Goal: Task Accomplishment & Management: Manage account settings

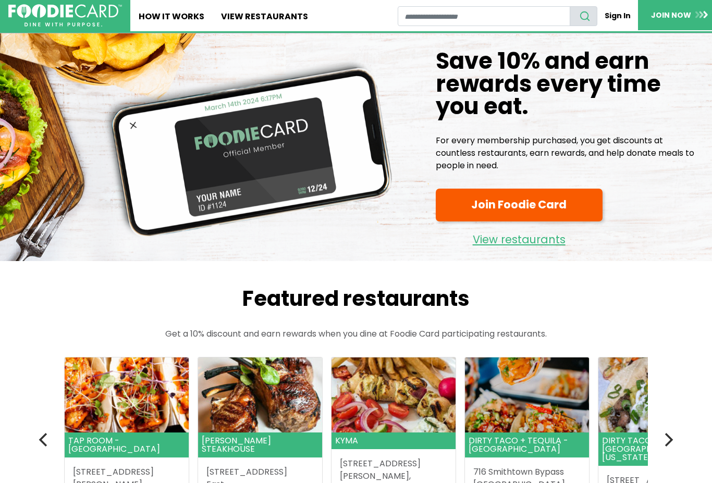
click at [620, 16] on link "Sign In" at bounding box center [617, 15] width 41 height 19
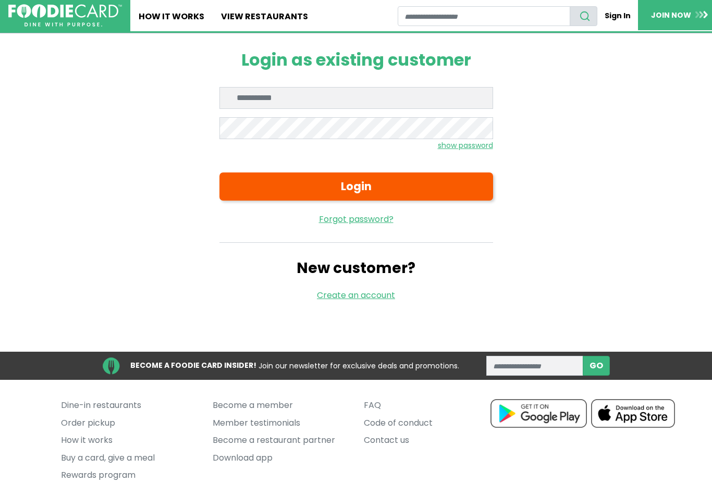
click at [326, 99] on input "Enter email" at bounding box center [355, 98] width 273 height 22
click at [368, 178] on button "Login" at bounding box center [355, 186] width 273 height 28
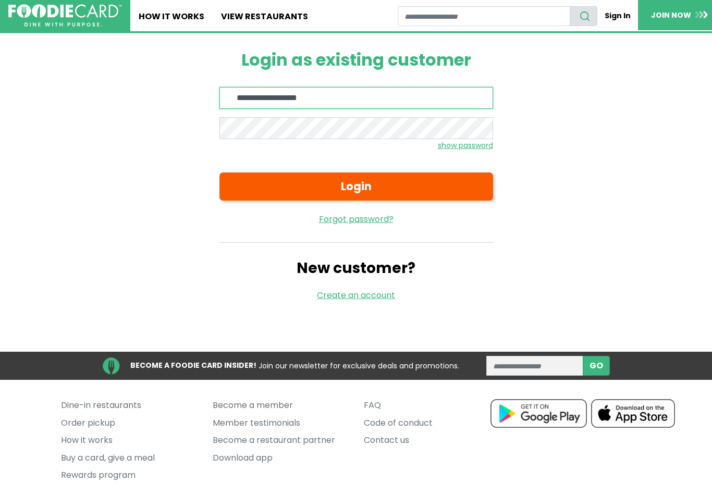
type input "**********"
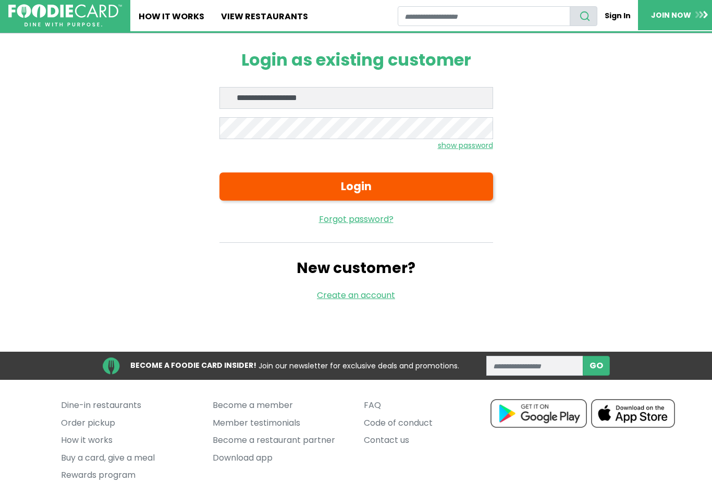
click at [358, 188] on button "Login" at bounding box center [355, 186] width 273 height 28
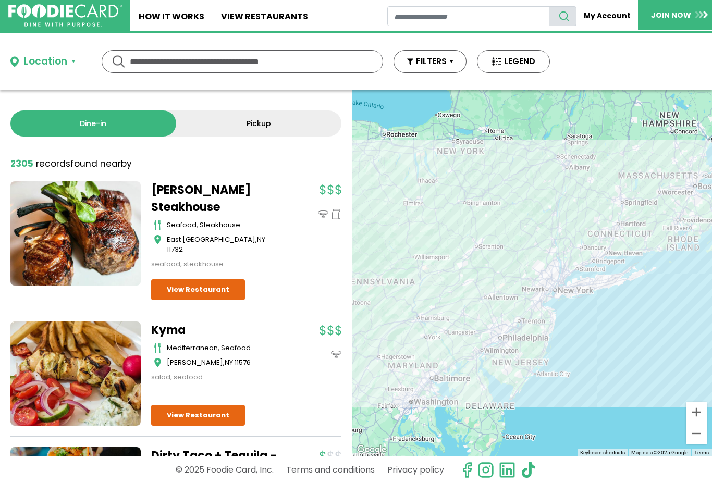
click at [605, 15] on link "My Account" at bounding box center [606, 15] width 61 height 19
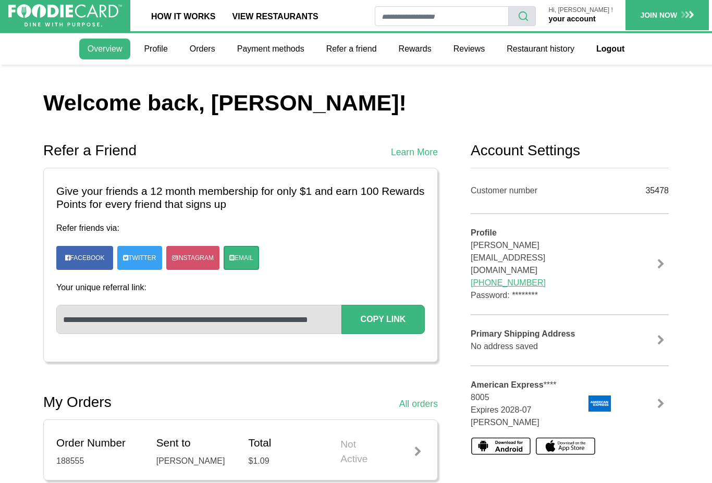
click at [152, 56] on link "Profile" at bounding box center [155, 49] width 40 height 21
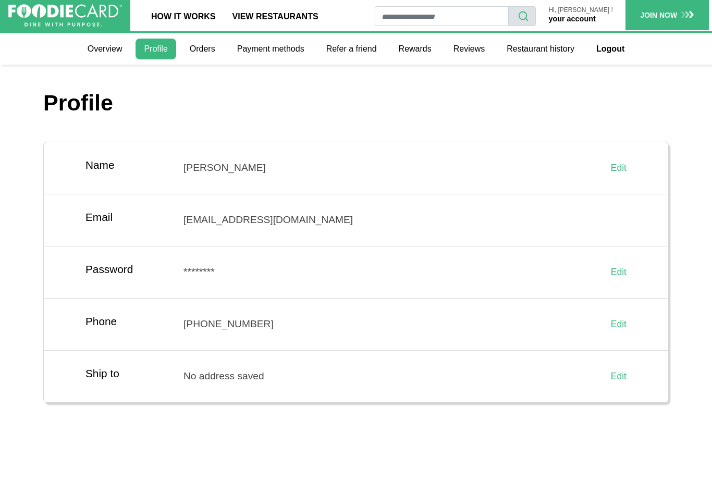
click at [121, 44] on link "Overview" at bounding box center [105, 49] width 52 height 21
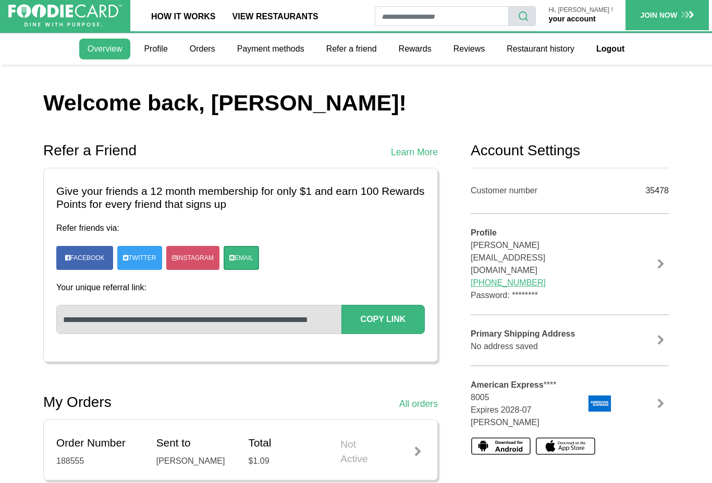
click at [665, 399] on link at bounding box center [661, 404] width 16 height 10
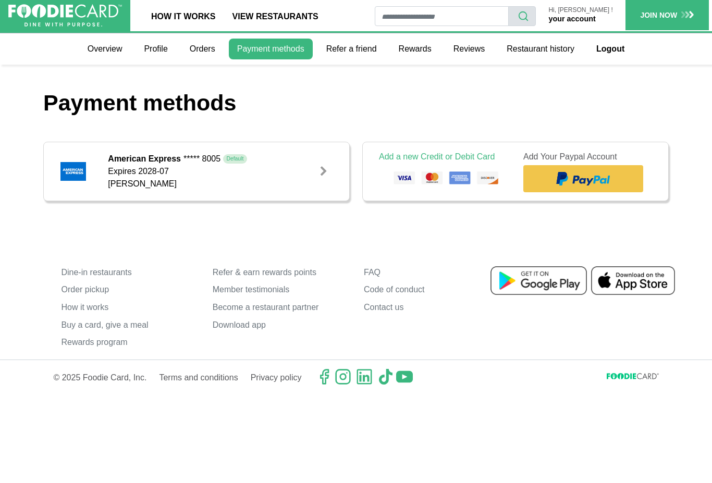
click at [664, 391] on html "Skip Navigation Skip to Login Skip to Footer Home How It Works View restaurants…" at bounding box center [356, 197] width 712 height 395
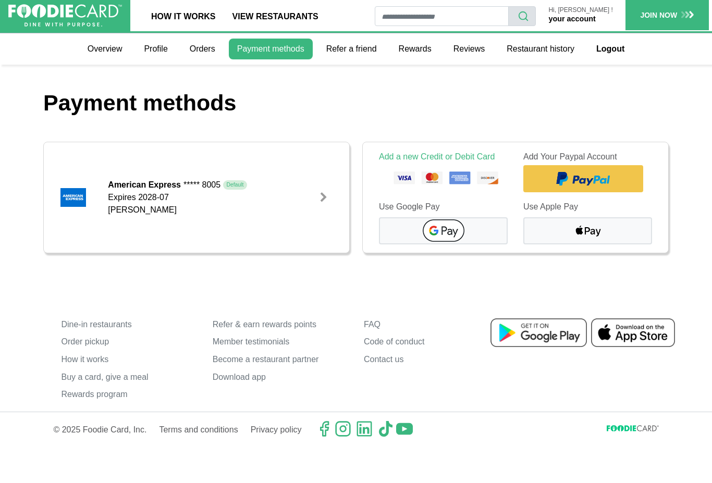
click at [595, 15] on link "your account" at bounding box center [571, 19] width 47 height 8
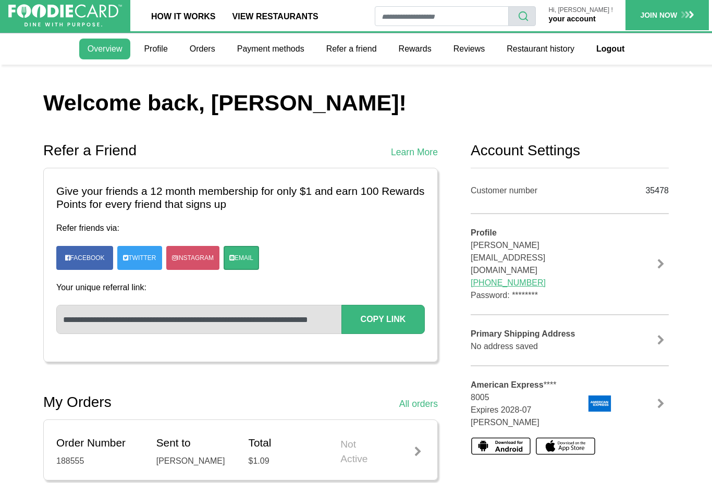
click at [612, 54] on link "Logout" at bounding box center [610, 49] width 45 height 21
